Goal: Check status

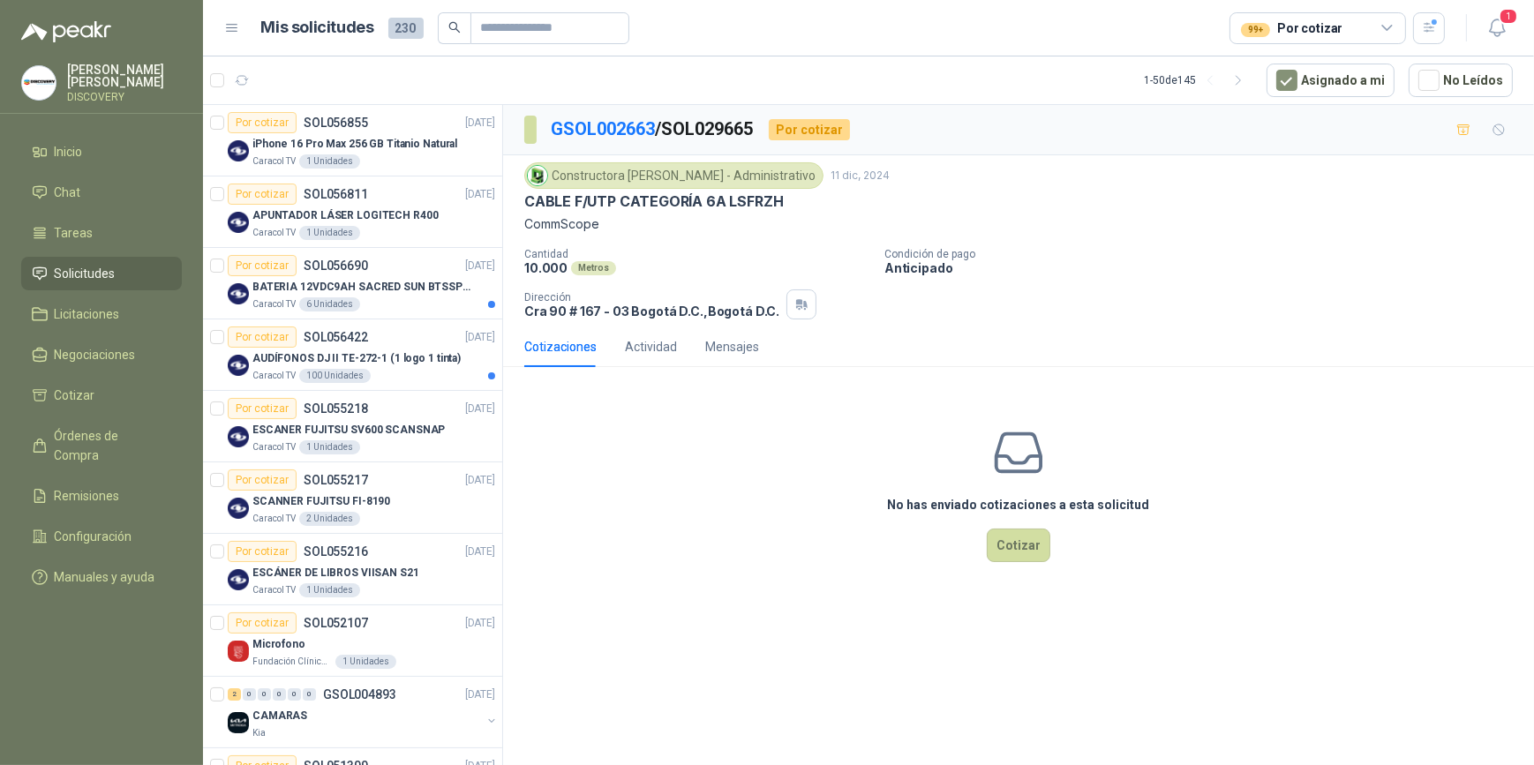
scroll to position [1925, 0]
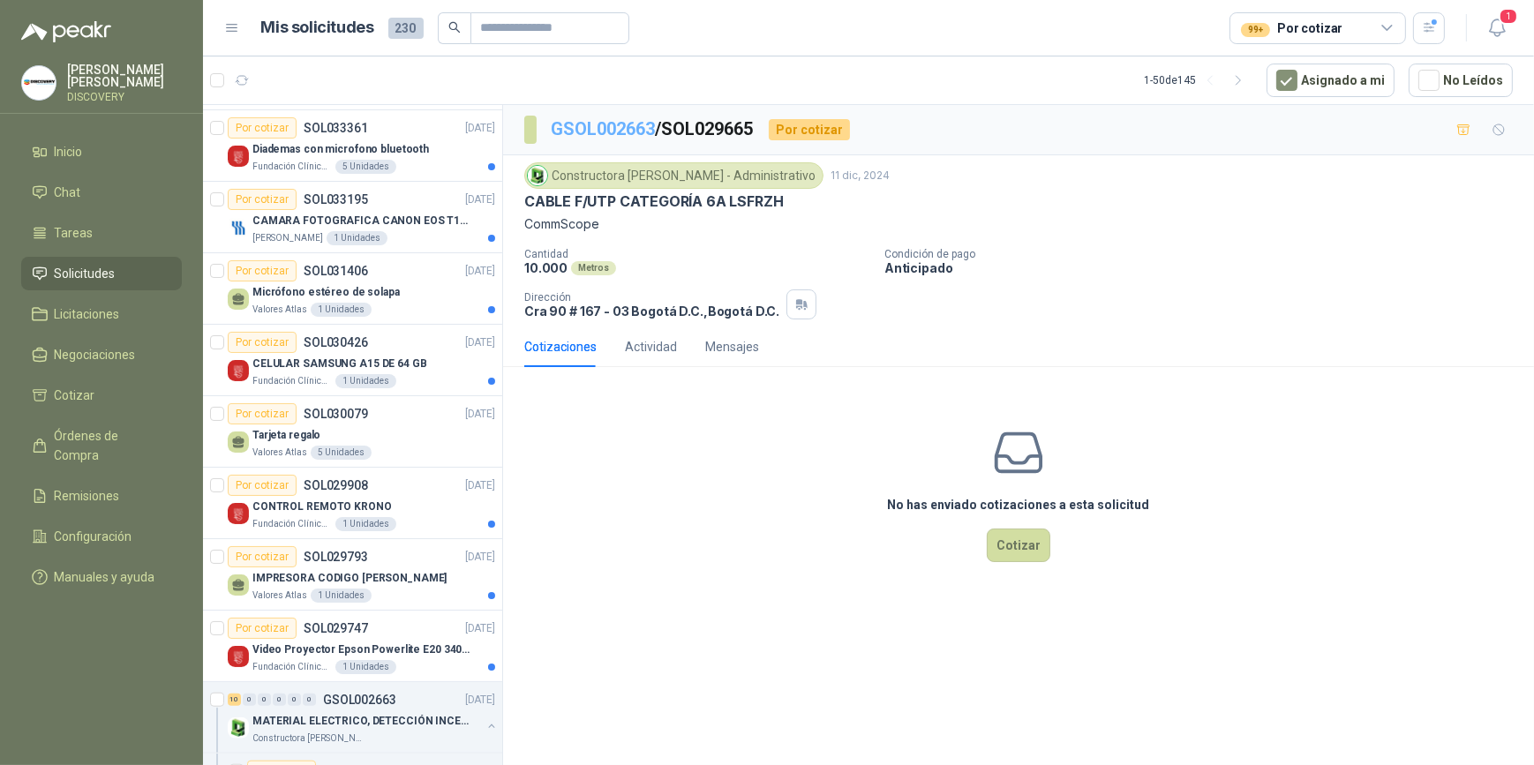
click at [600, 128] on link "GSOL002663" at bounding box center [603, 128] width 104 height 21
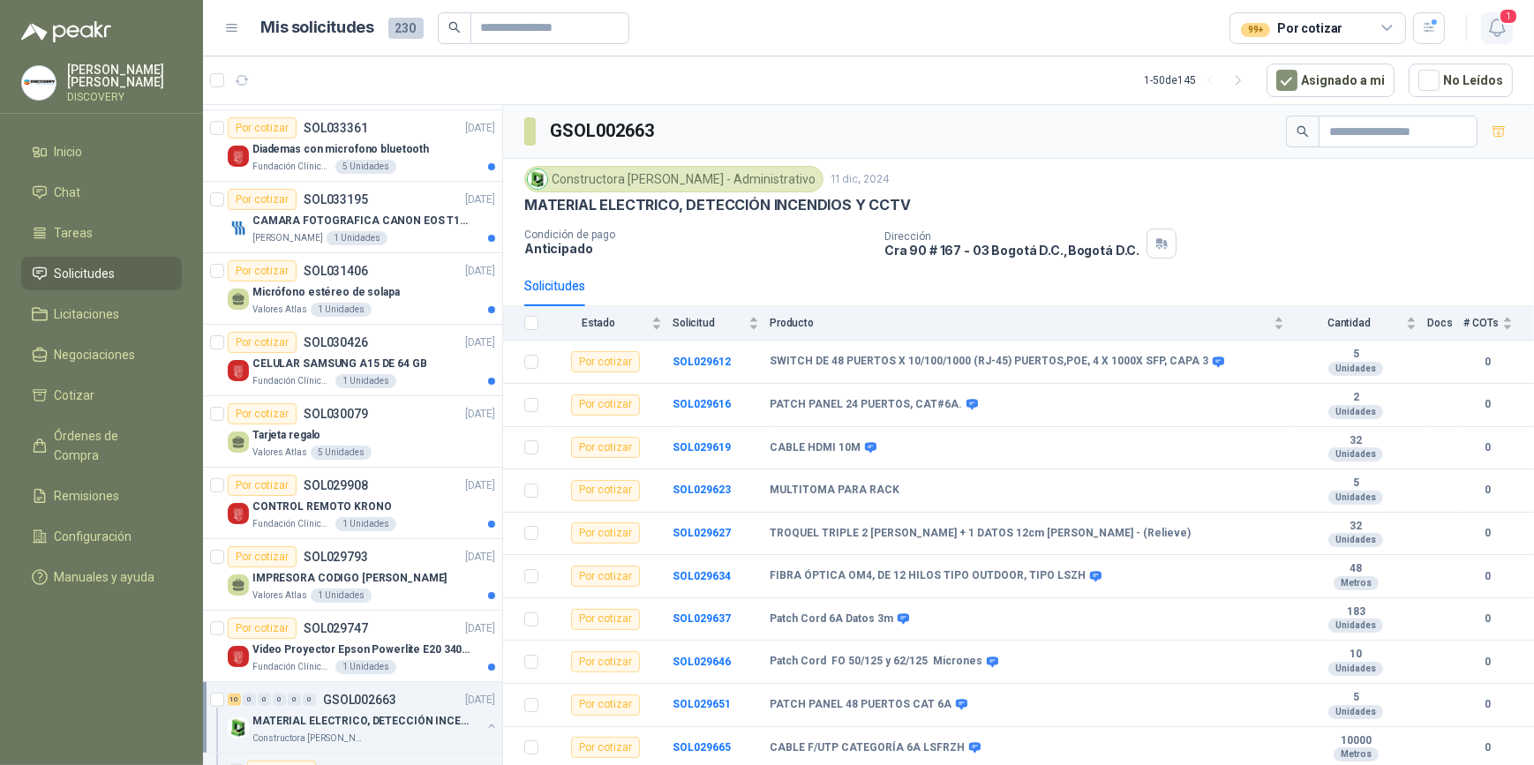
click at [1508, 34] on button "1" at bounding box center [1497, 28] width 32 height 32
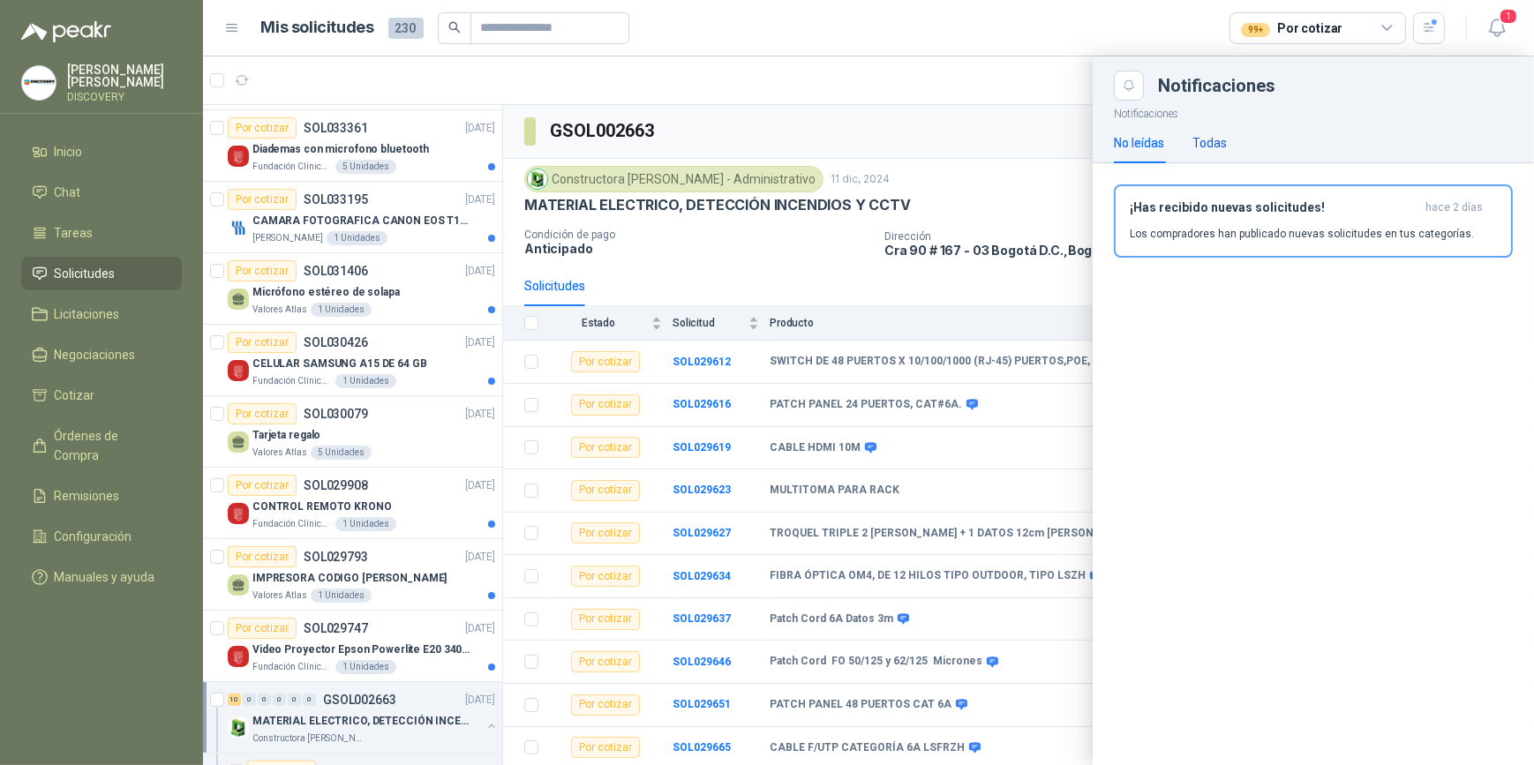
click at [1199, 144] on div "Todas" at bounding box center [1209, 142] width 34 height 19
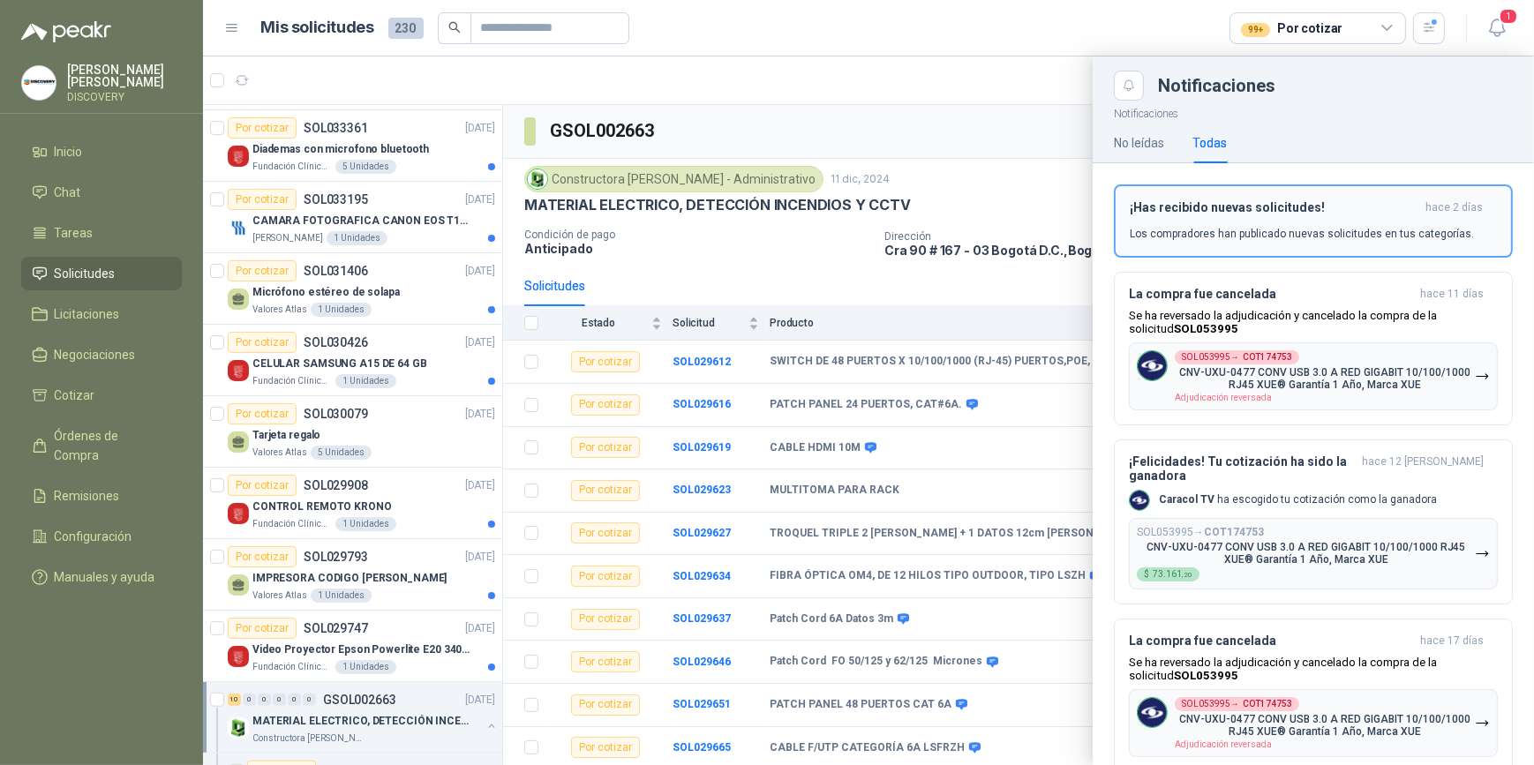
click at [1226, 207] on h3 "¡Has recibido nuevas solicitudes!" at bounding box center [1274, 207] width 289 height 15
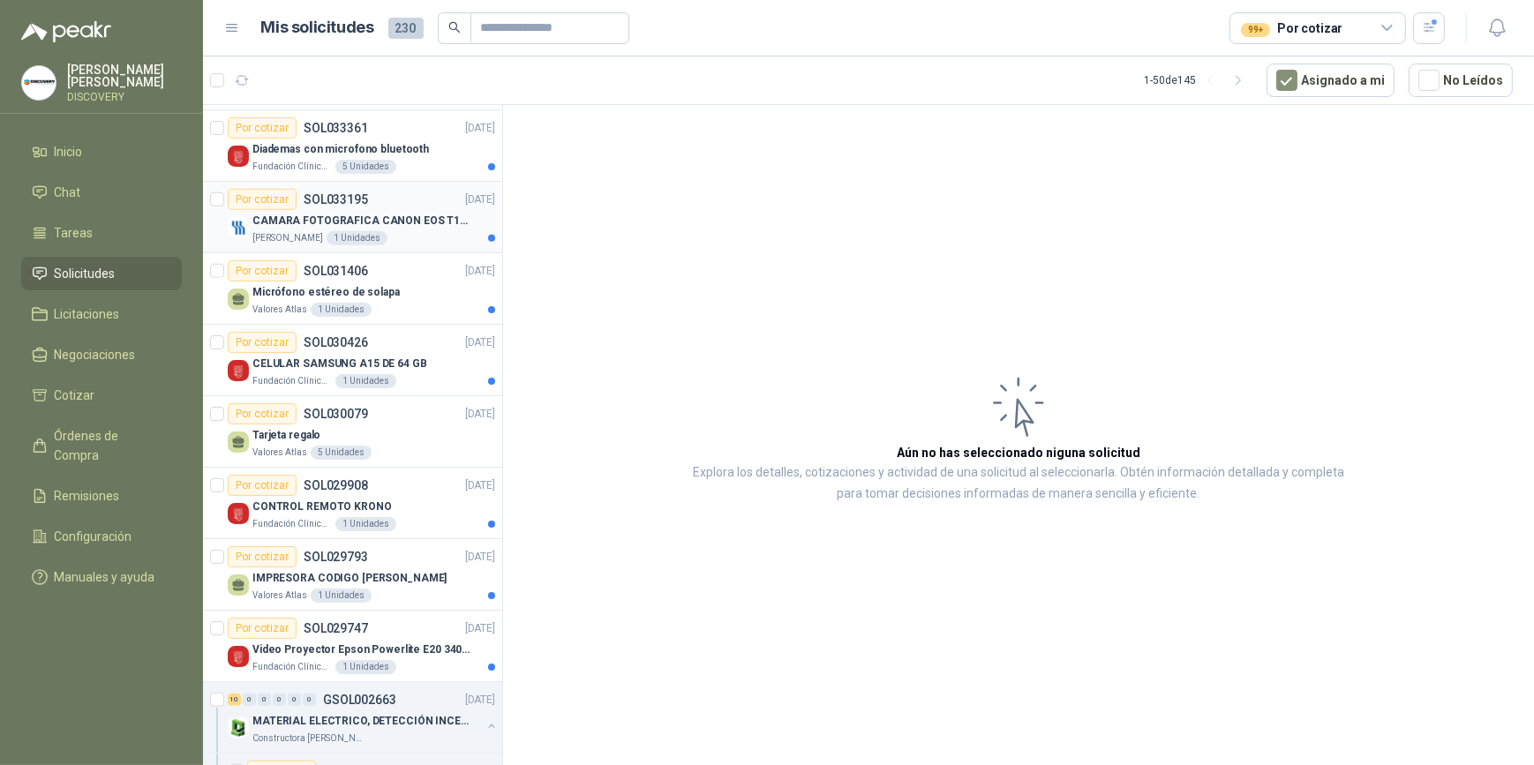
scroll to position [2166, 0]
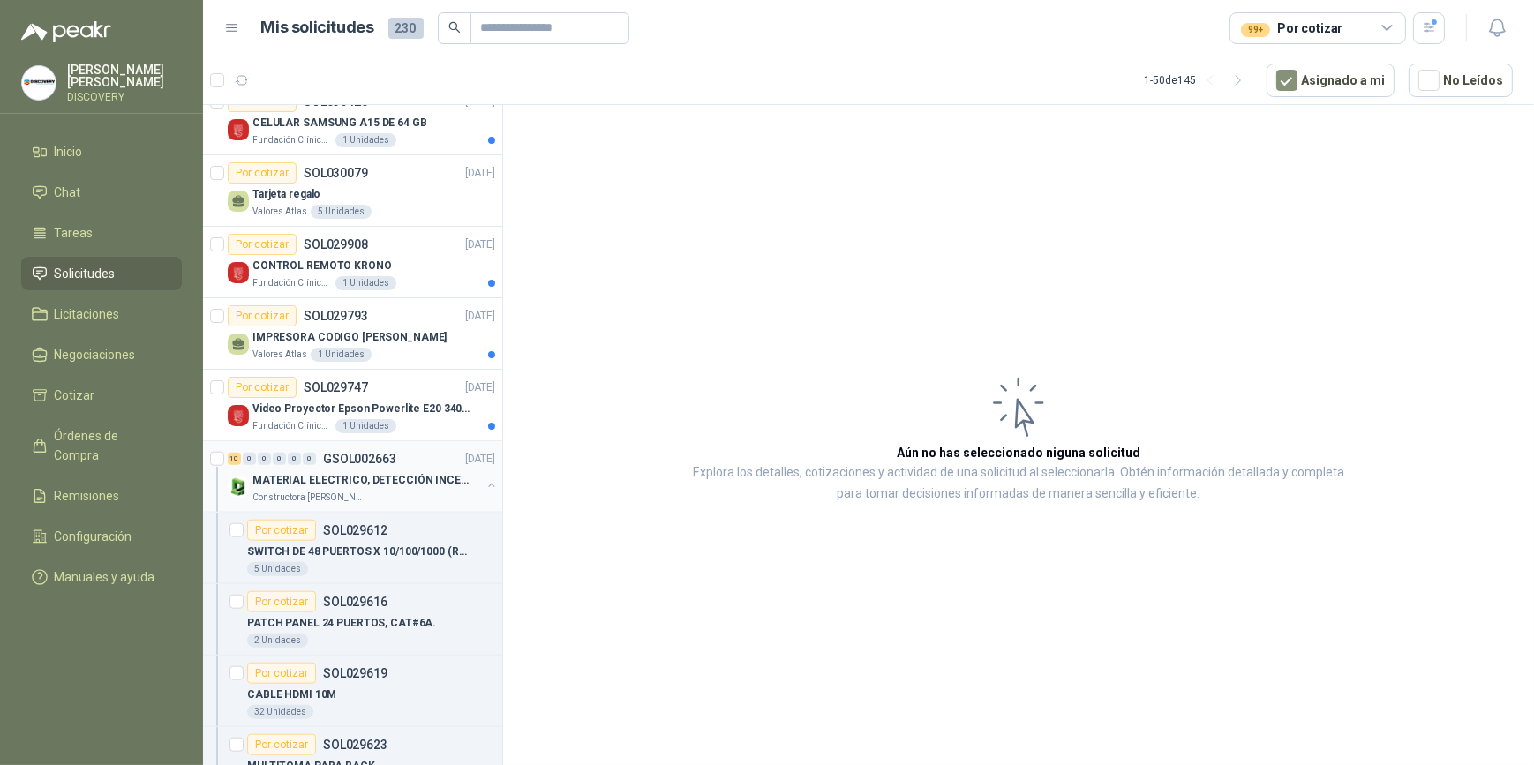
click at [345, 461] on p "GSOL002663" at bounding box center [359, 459] width 73 height 12
